Goal: Task Accomplishment & Management: Manage account settings

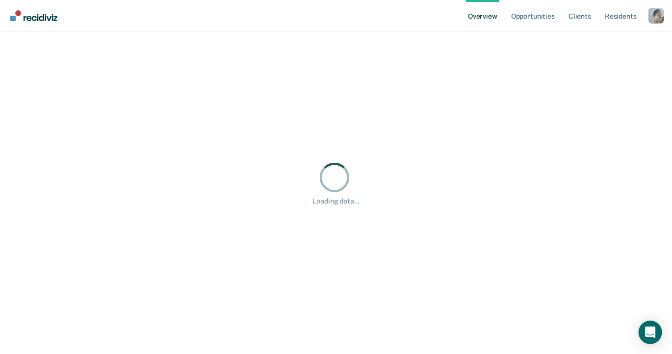
click at [662, 16] on div "Profile dropdown button" at bounding box center [656, 16] width 16 height 16
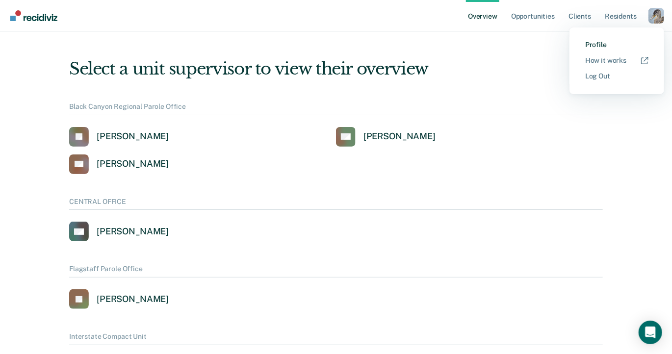
click at [600, 44] on link "Profile" at bounding box center [616, 45] width 63 height 8
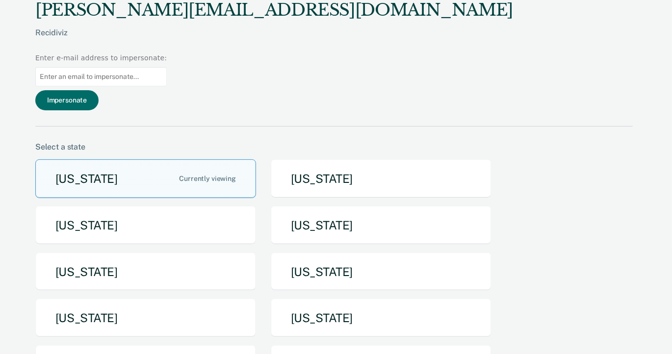
click at [167, 67] on input at bounding box center [100, 76] width 131 height 19
paste input "[EMAIL_ADDRESS][DOMAIN_NAME]"
type input "[EMAIL_ADDRESS][DOMAIN_NAME]"
click at [505, 48] on div "[PERSON_NAME][EMAIL_ADDRESS][DOMAIN_NAME] Recidiviz Enter e-mail address to imp…" at bounding box center [333, 63] width 597 height 127
click at [99, 90] on button "Impersonate" at bounding box center [66, 100] width 63 height 20
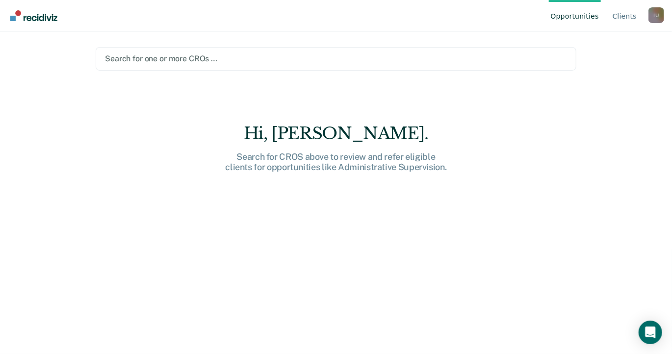
click at [377, 95] on main "Search for one or more CROs … Hi, [PERSON_NAME]. Search for CROS above to revie…" at bounding box center [336, 180] width 504 height 299
